Goal: Task Accomplishment & Management: Manage account settings

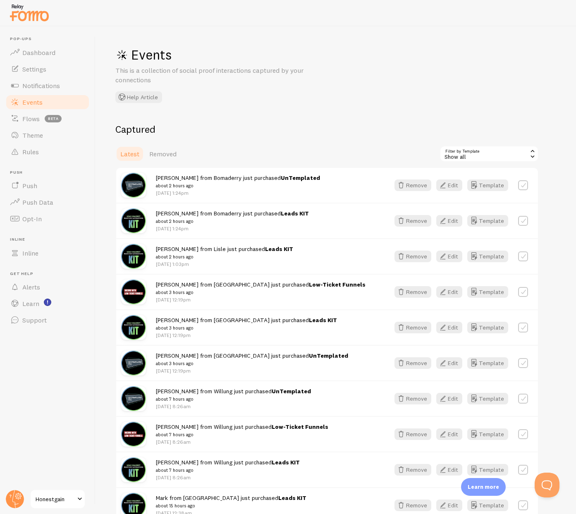
click at [35, 107] on link "Events" at bounding box center [47, 102] width 85 height 17
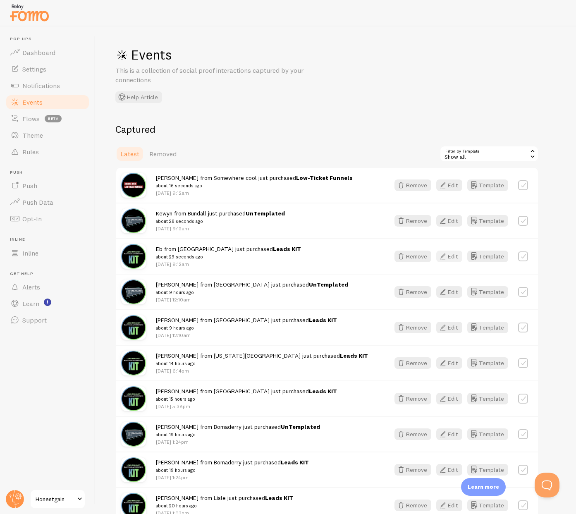
click at [448, 257] on icon "button" at bounding box center [443, 256] width 10 height 10
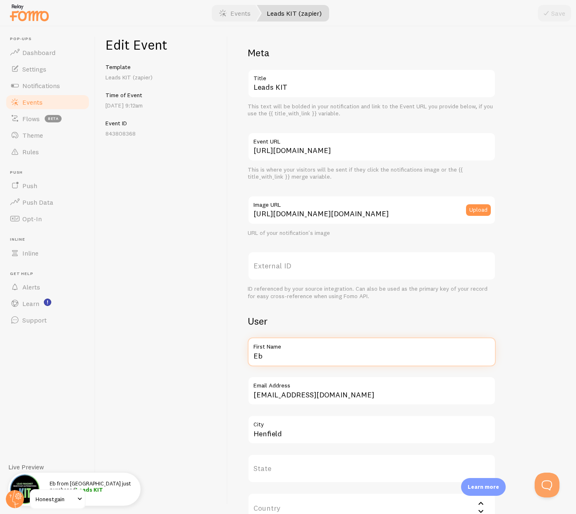
click at [269, 355] on input "Eb" at bounding box center [372, 351] width 248 height 29
type input "Jenn"
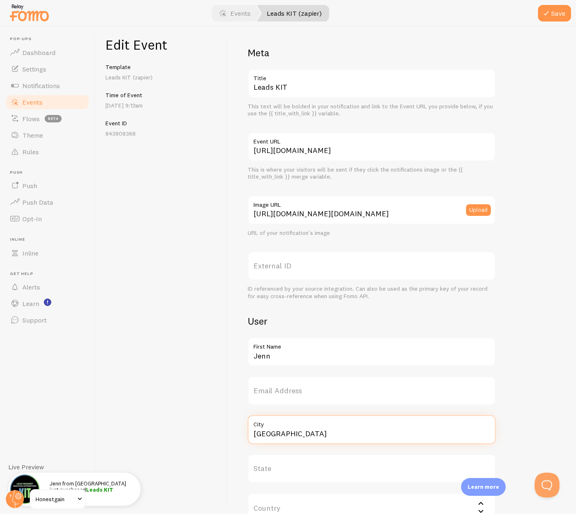
click at [285, 437] on input "Fairfield" at bounding box center [372, 429] width 248 height 29
type input "Fairfield"
click at [547, 10] on icon "submit" at bounding box center [546, 13] width 10 height 10
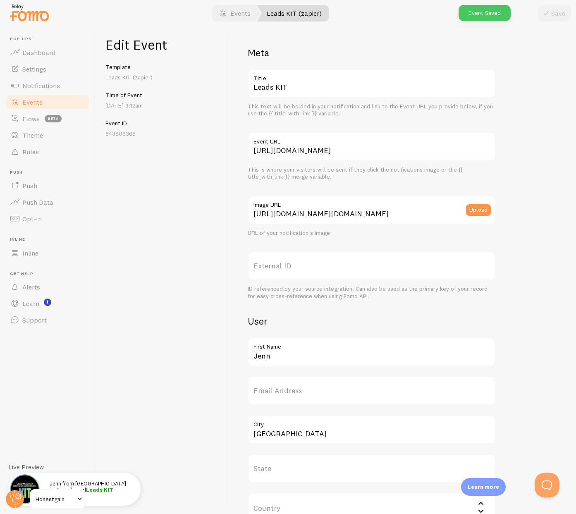
click at [29, 105] on span "Events" at bounding box center [32, 102] width 20 height 8
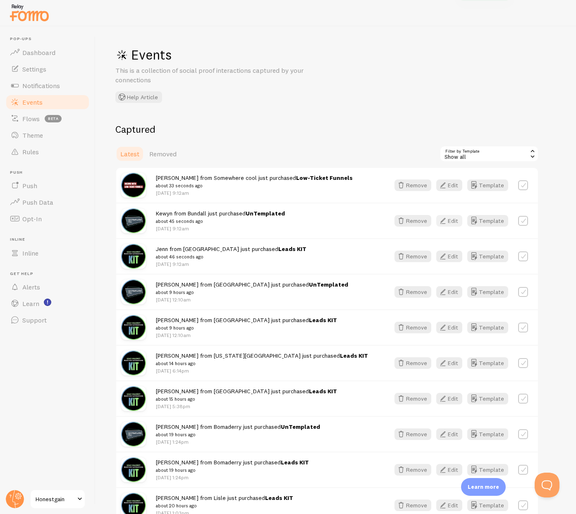
click at [448, 220] on icon "button" at bounding box center [443, 221] width 10 height 10
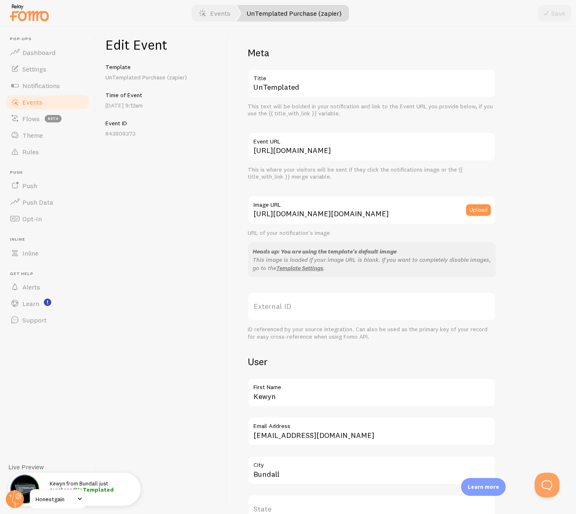
click at [282, 384] on label "First Name" at bounding box center [372, 385] width 248 height 14
click at [282, 384] on input "Kewyn" at bounding box center [372, 392] width 248 height 29
click at [273, 395] on input "Kewyn" at bounding box center [372, 392] width 248 height 29
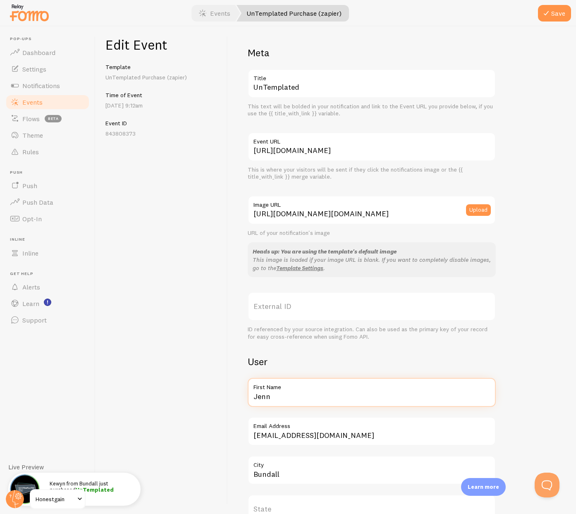
type input "Jenn"
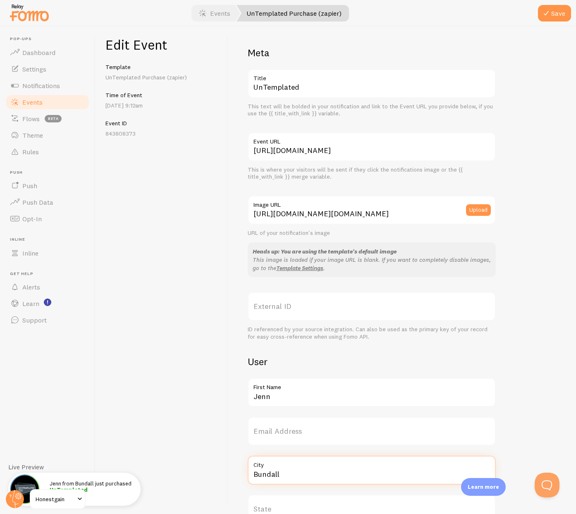
paste input "Fairfield"
type input "Fairfield"
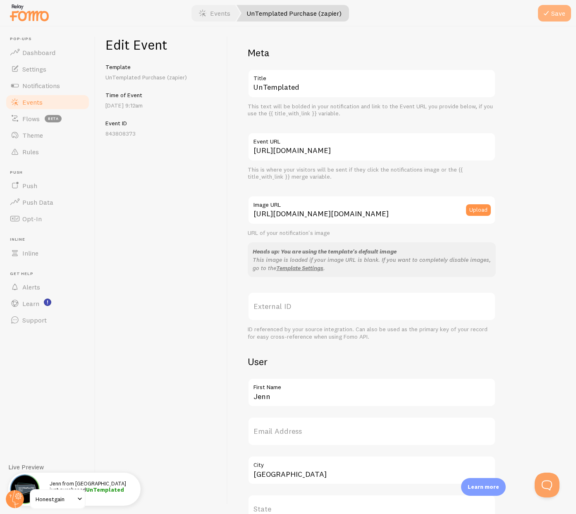
click at [555, 12] on button "Save" at bounding box center [554, 13] width 33 height 17
click at [37, 104] on span "Events" at bounding box center [32, 102] width 20 height 8
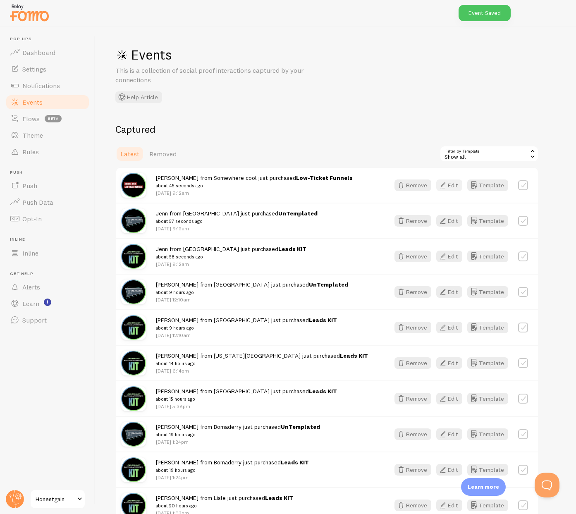
click at [447, 186] on icon "button" at bounding box center [443, 185] width 10 height 10
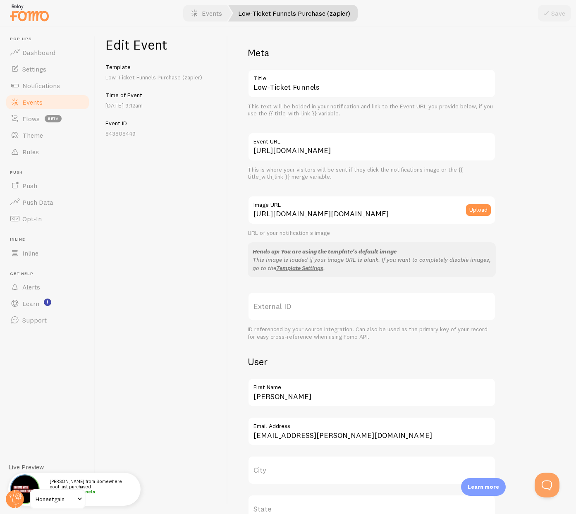
click at [303, 391] on label "First Name" at bounding box center [372, 385] width 248 height 14
click at [303, 391] on input "Constance" at bounding box center [372, 392] width 248 height 29
click at [299, 394] on input "Constance" at bounding box center [372, 392] width 248 height 29
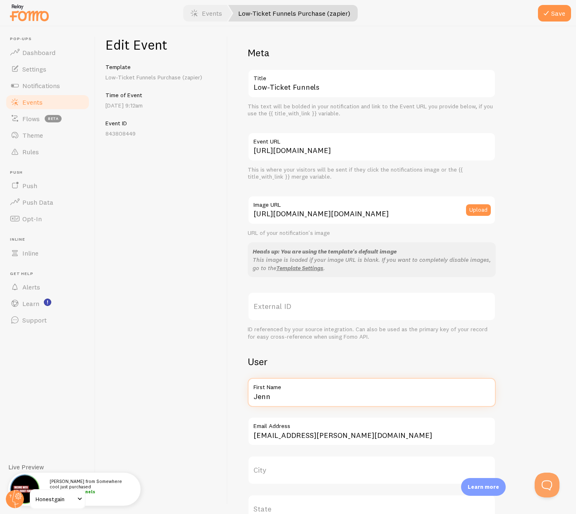
type input "Jenn"
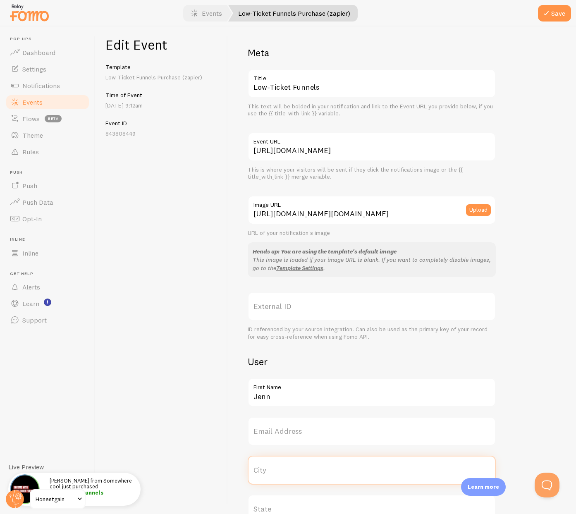
paste input "Fairfield"
type input "Fairfield"
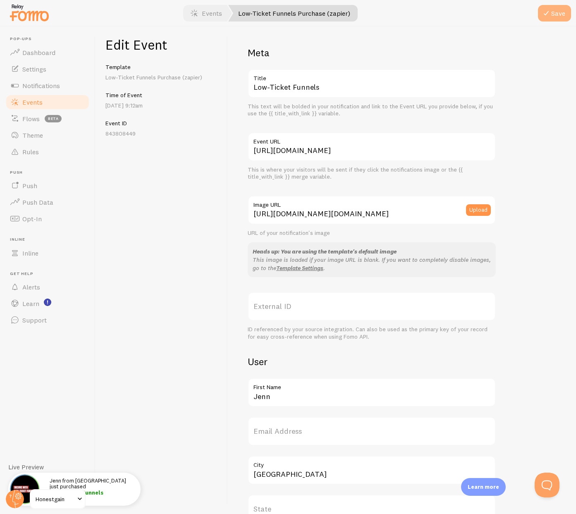
click at [550, 12] on icon "submit" at bounding box center [546, 13] width 10 height 10
click at [36, 106] on link "Events" at bounding box center [47, 102] width 85 height 17
